Goal: Task Accomplishment & Management: Complete application form

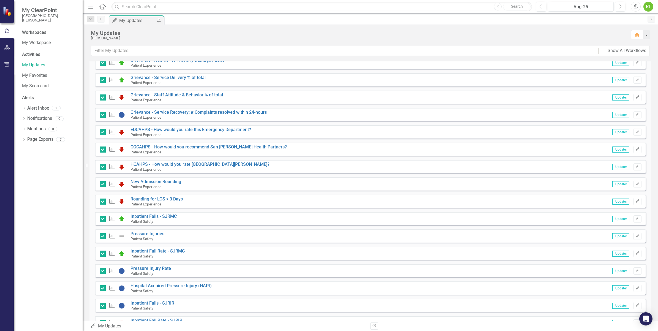
scroll to position [116, 0]
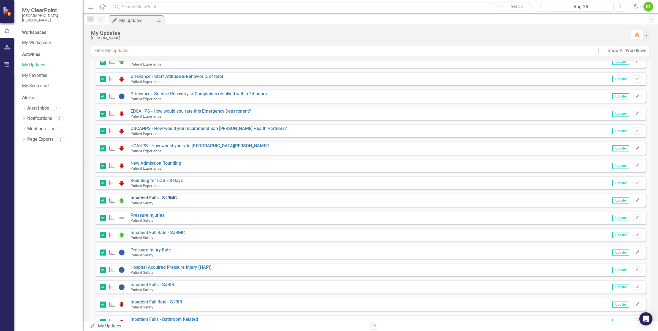
click at [146, 199] on link "Inpatient Falls - SJRMC" at bounding box center [154, 197] width 46 height 5
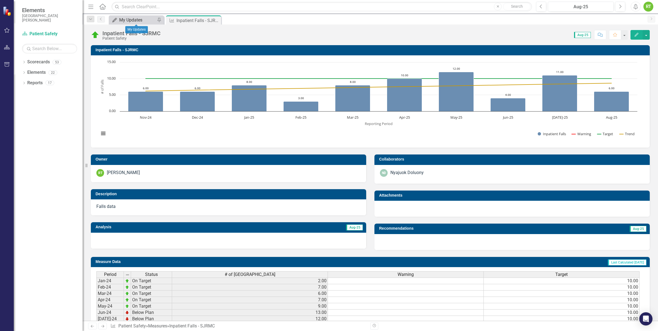
click at [144, 23] on div "My Updates" at bounding box center [137, 20] width 36 height 7
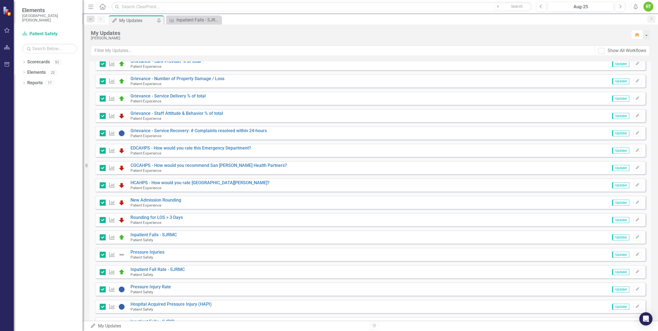
scroll to position [80, 0]
click at [158, 252] on link "Pressure Injuries" at bounding box center [148, 251] width 34 height 5
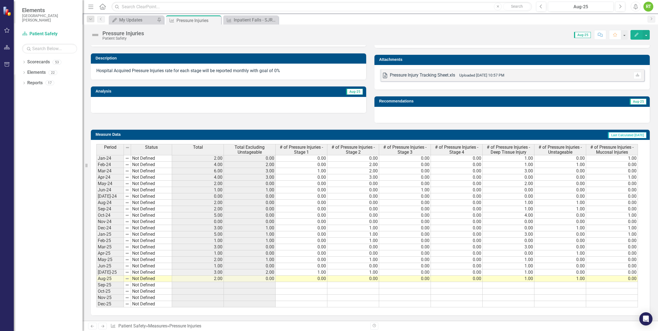
scroll to position [140, 0]
drag, startPoint x: 127, startPoint y: 20, endPoint x: 375, endPoint y: 57, distance: 251.2
click at [355, 54] on div "Menu Home Search Close Search Previous Aug-25 Next Alerts RT User Edit Profile …" at bounding box center [370, 165] width 575 height 331
click at [398, 72] on div "Pressure Injury Tracking Sheet.xls" at bounding box center [422, 75] width 65 height 6
click at [635, 74] on icon "Download" at bounding box center [637, 75] width 4 height 3
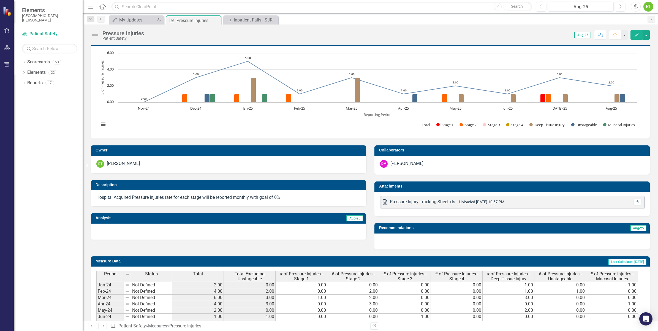
scroll to position [0, 0]
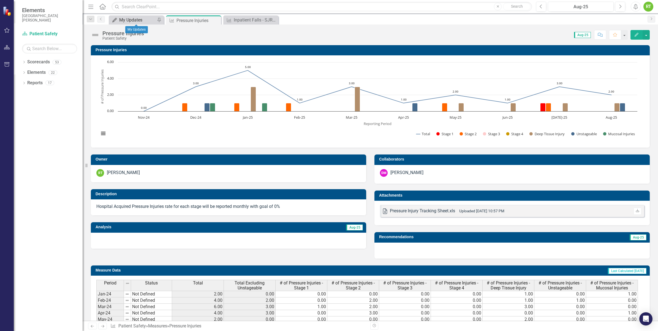
click at [127, 21] on div "My Updates" at bounding box center [137, 20] width 36 height 7
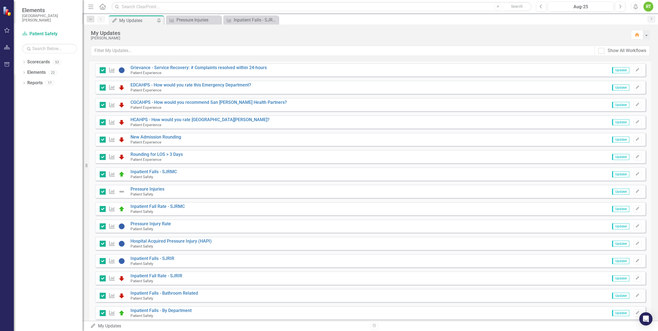
scroll to position [144, 0]
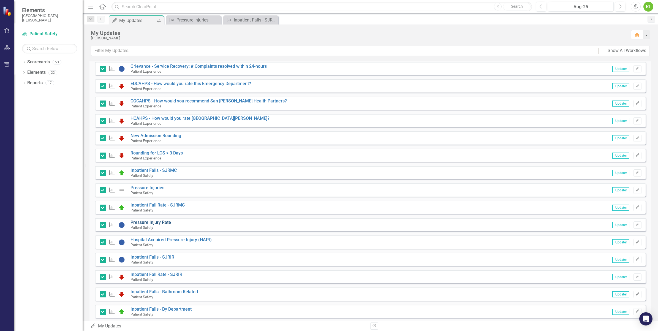
click at [160, 222] on link "Pressure Injury Rate" at bounding box center [151, 222] width 40 height 5
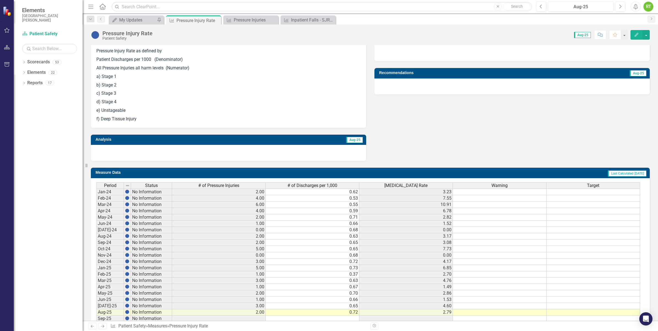
scroll to position [155, 0]
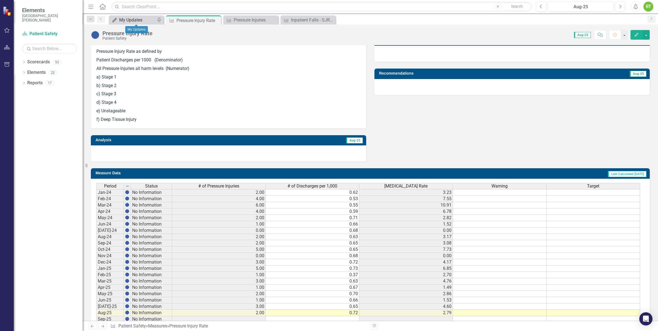
click at [129, 18] on div "My Updates" at bounding box center [137, 20] width 36 height 7
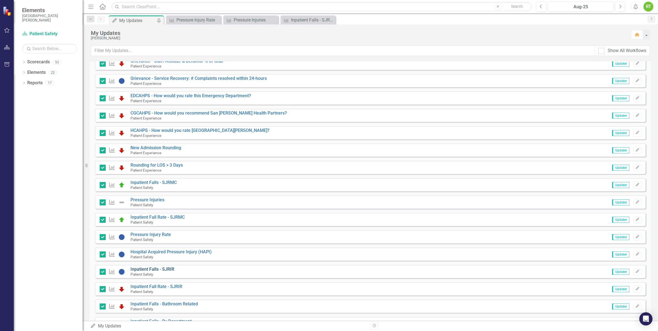
scroll to position [132, 0]
click at [164, 255] on div "Patient Safety" at bounding box center [171, 256] width 81 height 5
click at [165, 250] on link "Hospital Acquired Pressure Injury (HAPI)" at bounding box center [171, 251] width 81 height 5
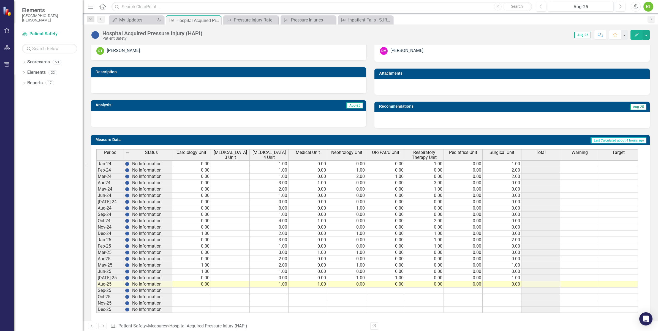
scroll to position [123, 0]
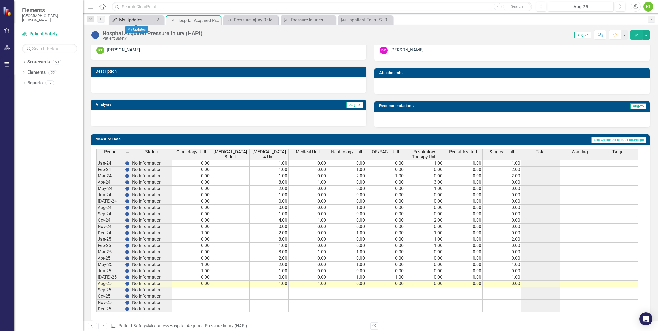
click at [138, 19] on div "My Updates" at bounding box center [137, 20] width 36 height 7
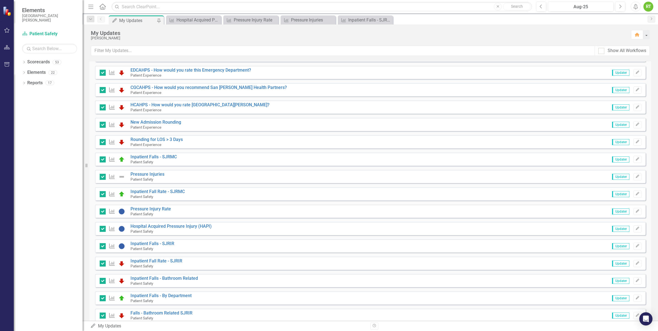
scroll to position [157, 0]
click at [159, 260] on link "Inpatient Fall Rate - SJRIR" at bounding box center [157, 260] width 52 height 5
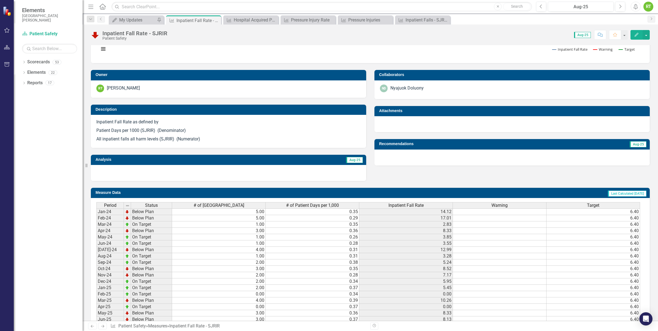
scroll to position [142, 0]
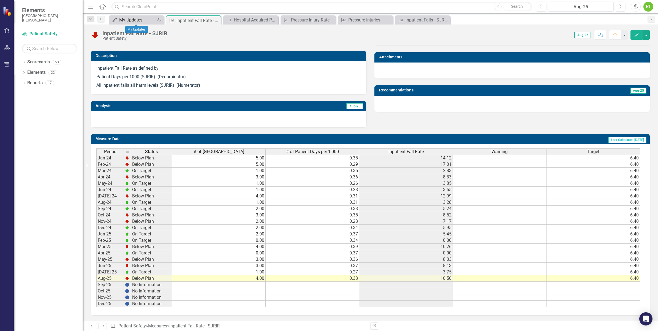
click at [115, 21] on icon at bounding box center [114, 20] width 4 height 4
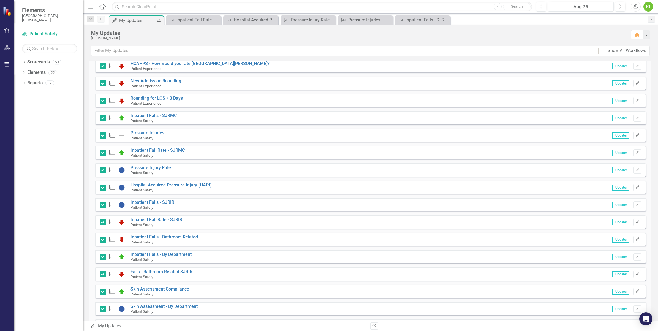
scroll to position [201, 0]
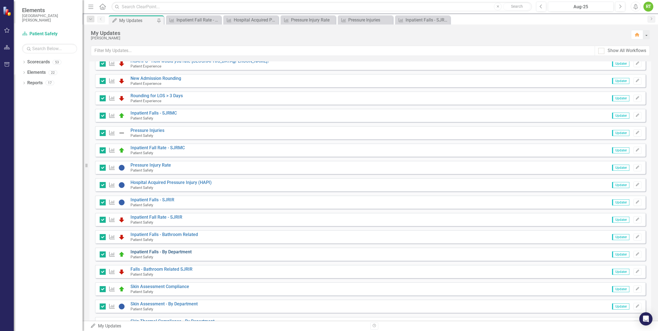
click at [167, 254] on link "Inpatient Falls - By Department" at bounding box center [161, 251] width 61 height 5
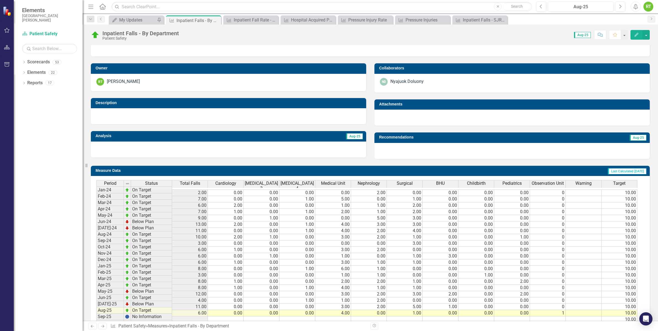
scroll to position [88, 0]
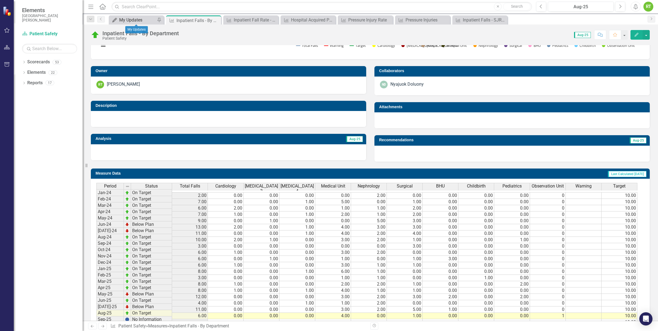
click at [150, 21] on div "My Updates" at bounding box center [137, 20] width 36 height 7
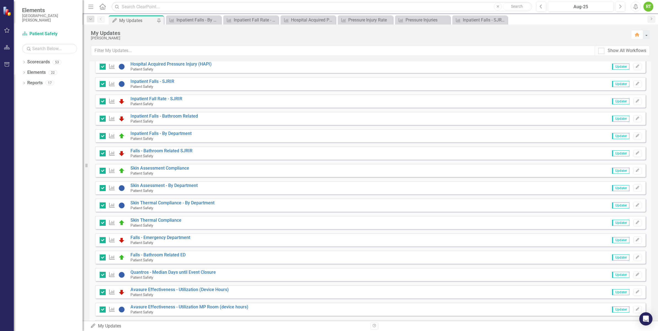
scroll to position [319, 0]
click at [157, 184] on link "Skin Assessment - By Department" at bounding box center [164, 185] width 67 height 5
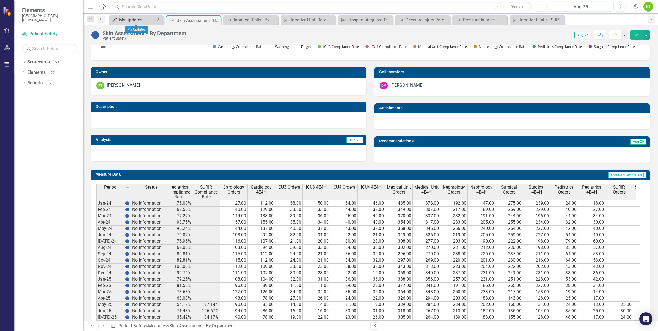
click at [136, 19] on div "My Updates" at bounding box center [137, 20] width 36 height 7
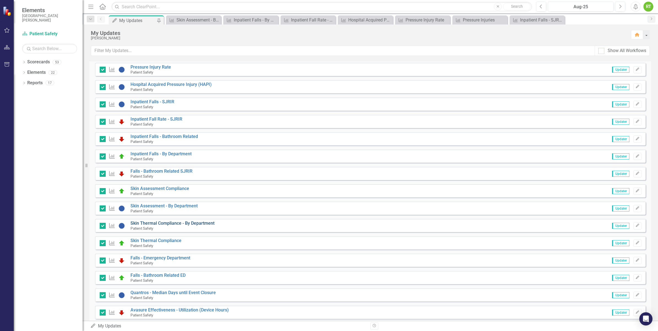
click at [194, 222] on link "Skin Thermal Compliance - By Department" at bounding box center [173, 223] width 84 height 5
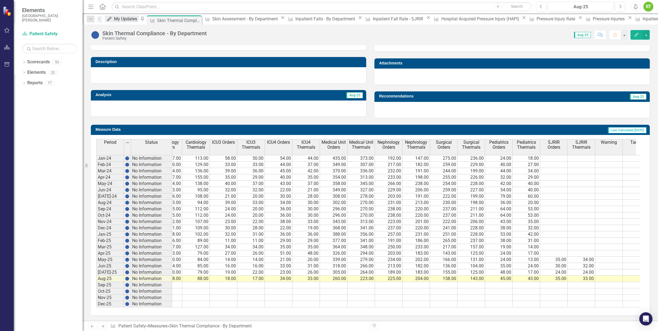
click at [139, 18] on div "My Updates" at bounding box center [126, 18] width 25 height 7
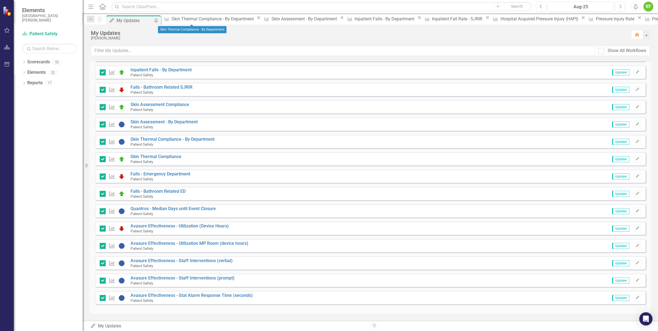
click at [256, 20] on icon "Close" at bounding box center [259, 17] width 6 height 4
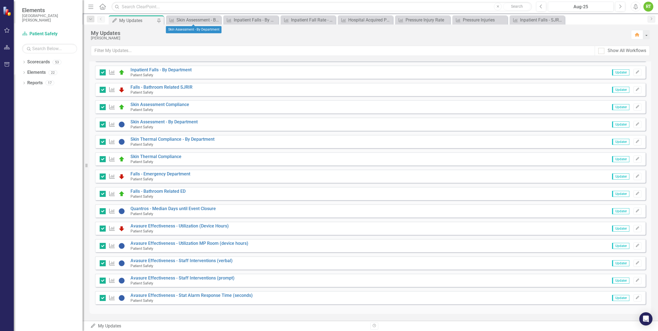
click at [0, 0] on icon "Close" at bounding box center [0, 0] width 0 height 0
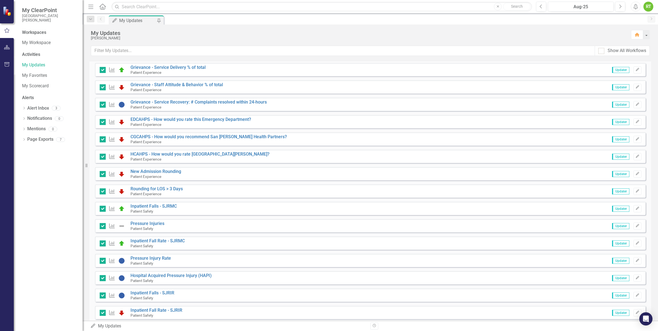
scroll to position [110, 0]
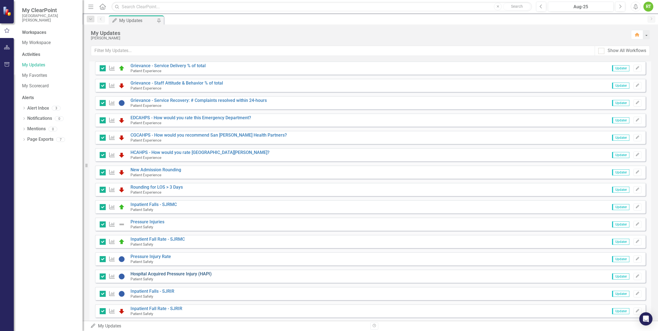
click at [190, 275] on link "Hospital Acquired Pressure Injury (HAPI)" at bounding box center [171, 273] width 81 height 5
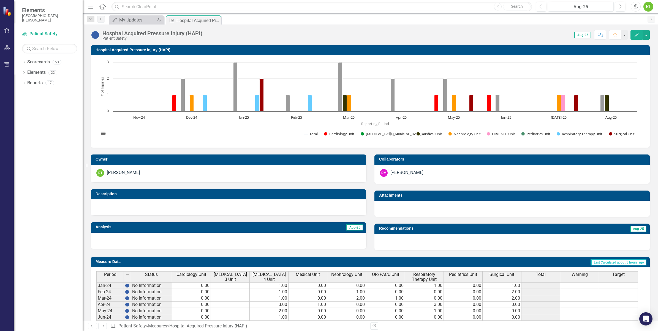
scroll to position [131, 0]
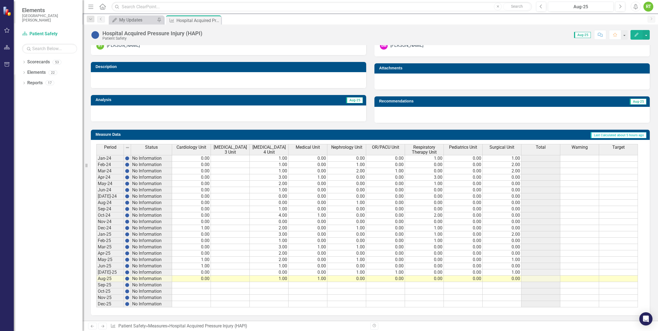
drag, startPoint x: 240, startPoint y: 155, endPoint x: 244, endPoint y: 156, distance: 4.6
click at [244, 156] on td at bounding box center [230, 158] width 39 height 7
type textarea "0"
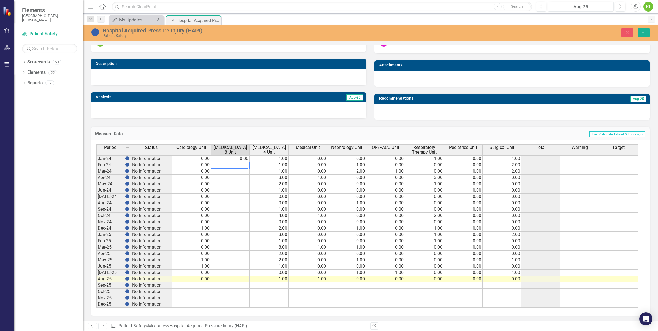
type textarea "0"
type textarea "00"
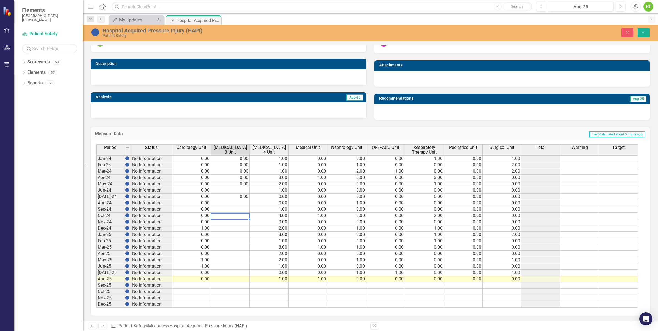
type textarea "0"
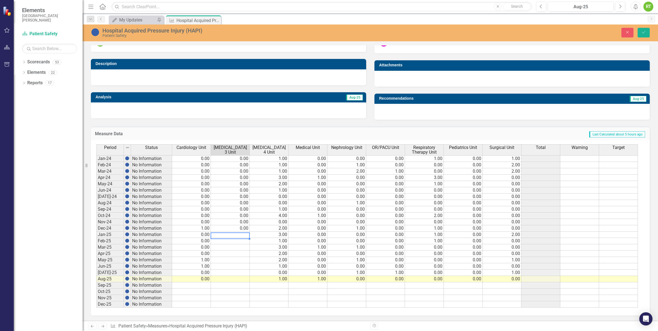
type textarea "0"
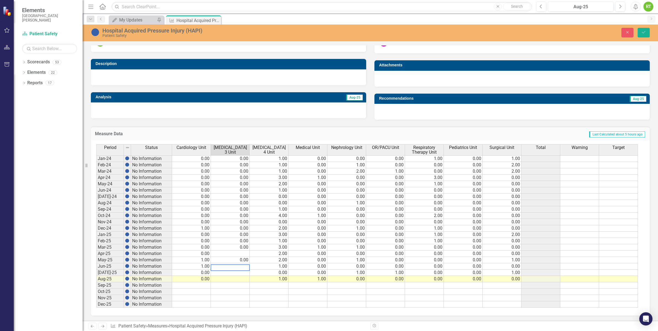
type textarea "0"
click at [641, 33] on button "Save" at bounding box center [644, 33] width 12 height 10
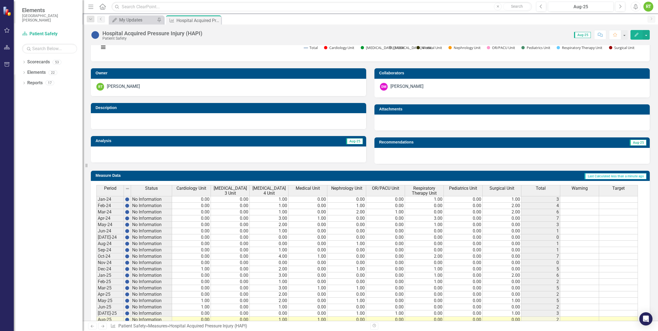
scroll to position [0, 0]
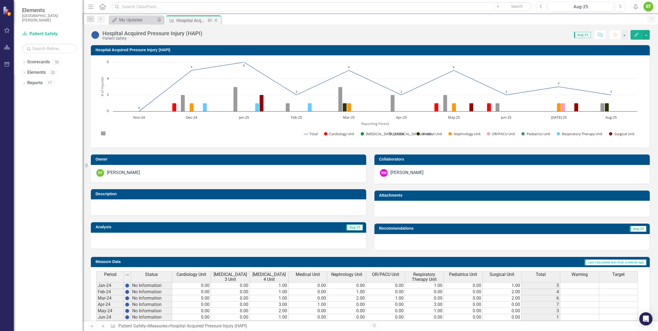
click at [215, 18] on icon "Close" at bounding box center [216, 20] width 6 height 4
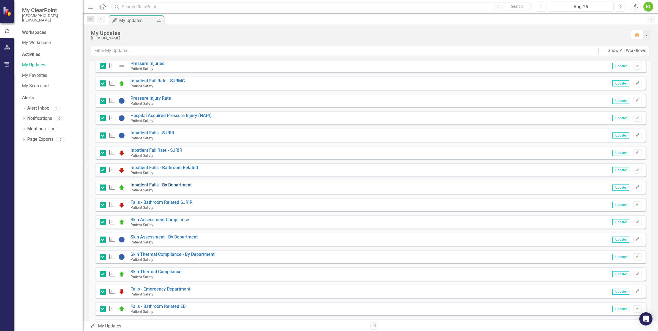
scroll to position [268, 0]
click at [181, 116] on link "Hospital Acquired Pressure Injury (HAPI)" at bounding box center [171, 115] width 81 height 5
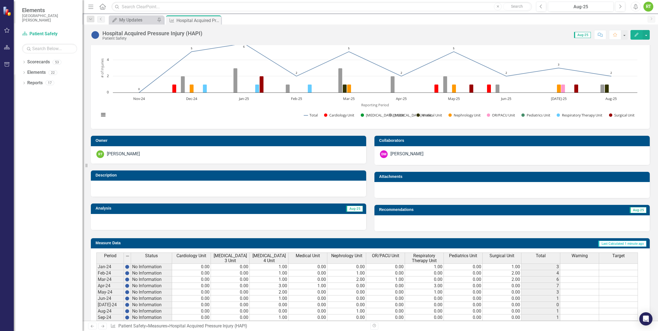
scroll to position [20, 0]
